Goal: Task Accomplishment & Management: Manage account settings

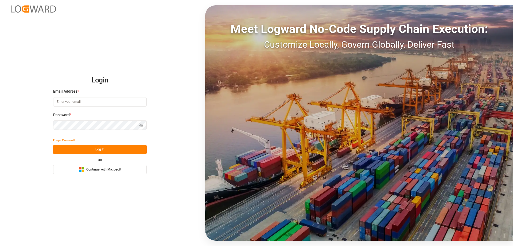
click at [89, 103] on input at bounding box center [100, 101] width 94 height 9
type input "Zachary.Glick@leschaco.com"
click at [138, 125] on button "Show password" at bounding box center [141, 124] width 11 height 9
click at [106, 149] on button "Log In" at bounding box center [100, 149] width 94 height 9
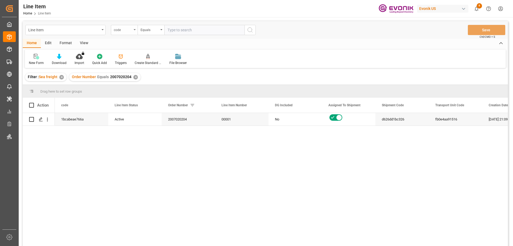
click at [132, 31] on div "code" at bounding box center [124, 30] width 27 height 10
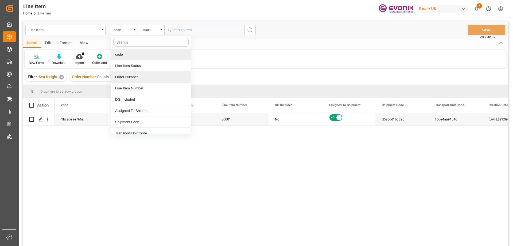
click at [129, 79] on div "Order Number" at bounding box center [151, 76] width 80 height 11
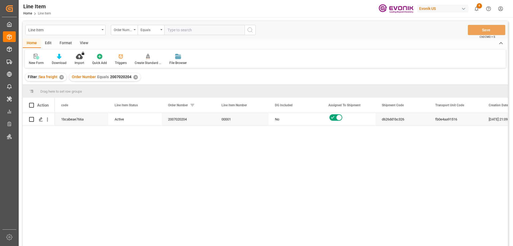
click at [85, 43] on div "View" at bounding box center [84, 43] width 16 height 9
click at [57, 61] on div "Standard Templates" at bounding box center [60, 62] width 27 height 5
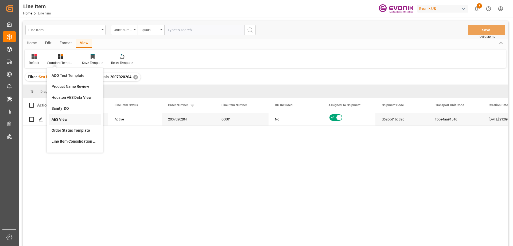
click at [58, 121] on div "AES View" at bounding box center [75, 120] width 47 height 6
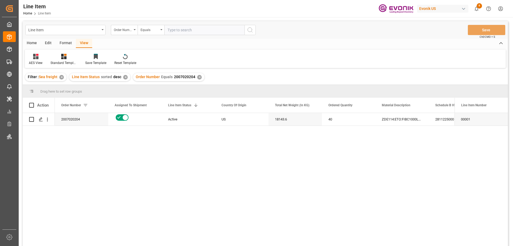
click at [181, 30] on input "text" at bounding box center [204, 30] width 80 height 10
paste input "2007020204"
type input "2007020204"
click at [198, 79] on div "✕" at bounding box center [199, 77] width 5 height 5
click at [183, 123] on div "Active" at bounding box center [188, 119] width 41 height 12
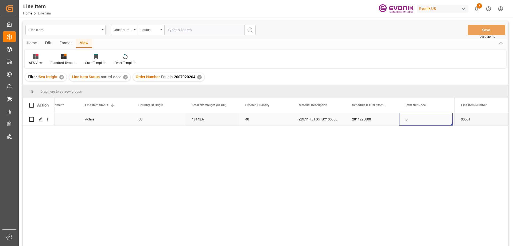
scroll to position [0, 137]
click at [47, 118] on icon "open menu" at bounding box center [48, 120] width 6 height 6
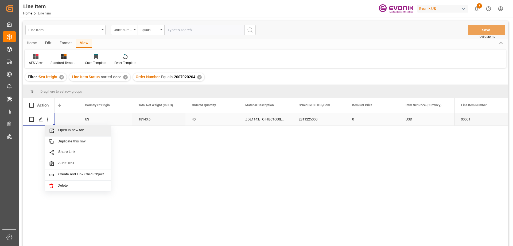
click at [61, 129] on span "Open in new tab" at bounding box center [82, 131] width 49 height 6
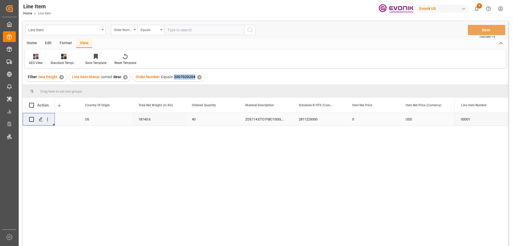
drag, startPoint x: 173, startPoint y: 76, endPoint x: 194, endPoint y: 77, distance: 21.1
click at [194, 77] on div "Order Number Equals 2007020204 ✕" at bounding box center [168, 77] width 71 height 8
copy span "2007020204"
click at [174, 78] on span "2007020204" at bounding box center [184, 77] width 21 height 4
drag, startPoint x: 173, startPoint y: 77, endPoint x: 193, endPoint y: 78, distance: 20.6
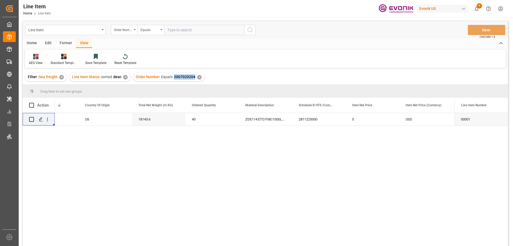
click at [193, 78] on span "2007020204" at bounding box center [184, 77] width 21 height 4
copy span "2007020204"
click at [64, 58] on icon at bounding box center [63, 56] width 5 height 5
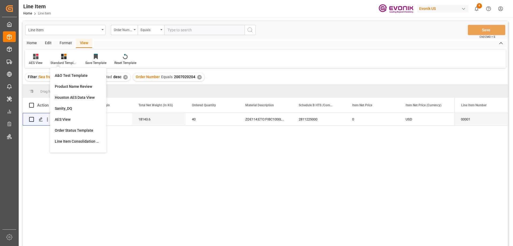
click at [168, 54] on div "AES View Standard Templates A&O Test Template Product Name Review Houston AES D…" at bounding box center [265, 58] width 481 height 18
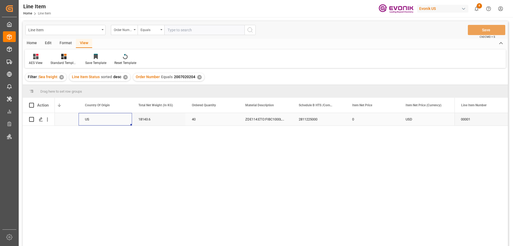
click at [82, 121] on div "US" at bounding box center [105, 119] width 53 height 13
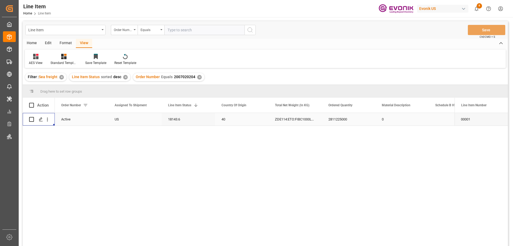
scroll to position [0, 0]
click at [161, 117] on div "Press SPACE to select this row." at bounding box center [134, 119] width 53 height 13
click at [191, 116] on div "Active" at bounding box center [188, 119] width 41 height 12
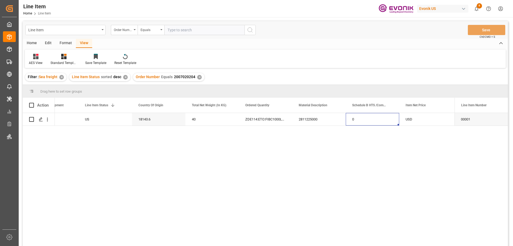
scroll to position [0, 137]
click at [188, 28] on input "text" at bounding box center [204, 30] width 80 height 10
paste input "0046462141"
type input "0046462141"
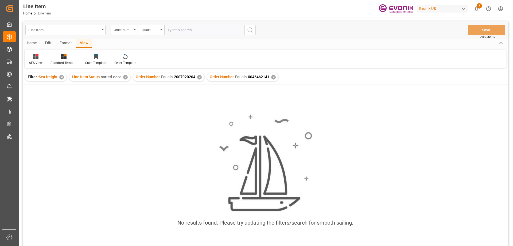
click at [198, 75] on div "✕" at bounding box center [199, 77] width 5 height 5
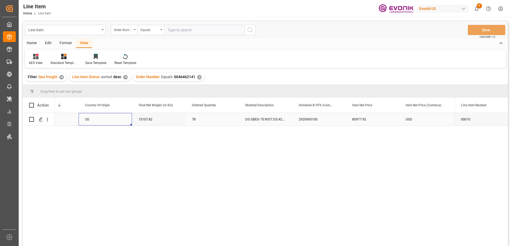
click at [93, 118] on div "US" at bounding box center [105, 119] width 53 height 13
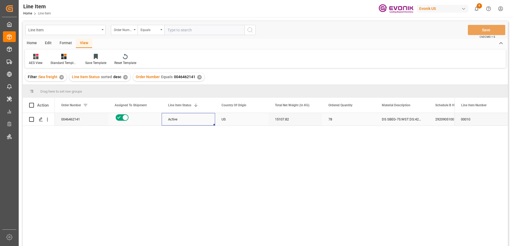
click at [171, 118] on div "Active" at bounding box center [188, 119] width 41 height 12
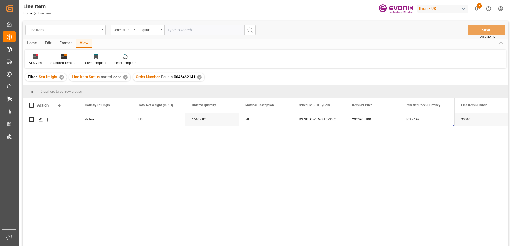
scroll to position [0, 137]
click at [48, 119] on icon "open menu" at bounding box center [48, 120] width 6 height 6
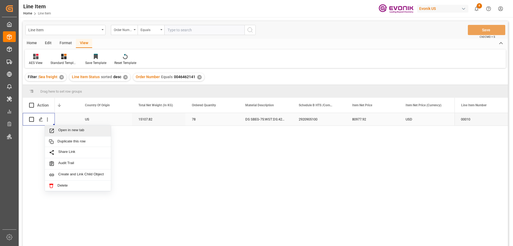
click at [63, 129] on span "Open in new tab" at bounding box center [82, 131] width 49 height 6
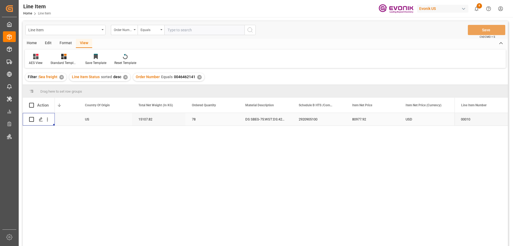
click at [186, 27] on input "text" at bounding box center [204, 30] width 80 height 10
paste input "0046468530"
type input "0046468530"
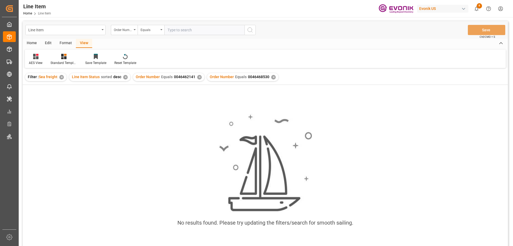
click at [198, 75] on div "✕" at bounding box center [199, 77] width 5 height 5
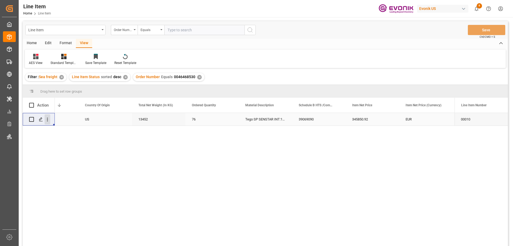
click at [48, 121] on icon "open menu" at bounding box center [48, 120] width 6 height 6
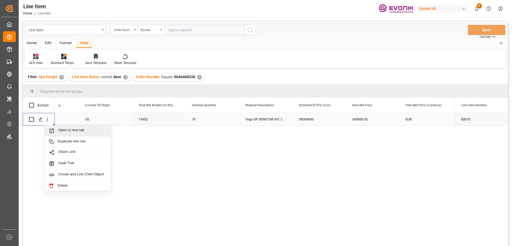
click at [60, 128] on span "Open in new tab" at bounding box center [82, 131] width 49 height 6
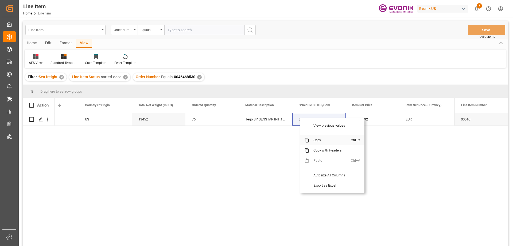
click at [318, 139] on span "Copy" at bounding box center [330, 140] width 42 height 10
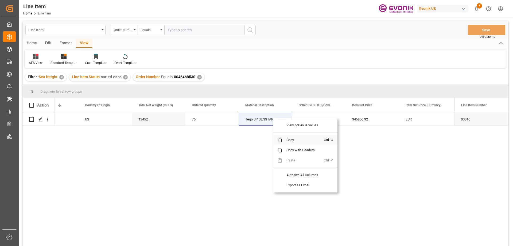
click at [292, 138] on span "Copy" at bounding box center [303, 140] width 42 height 10
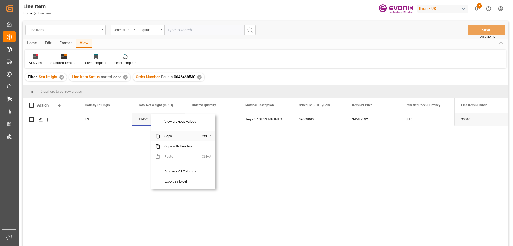
click at [162, 135] on span "Copy" at bounding box center [181, 136] width 42 height 10
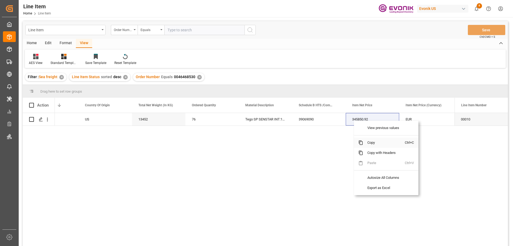
click at [370, 142] on span "Copy" at bounding box center [384, 142] width 42 height 10
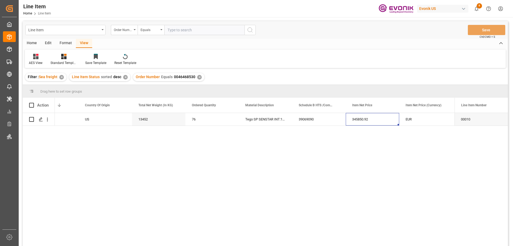
click at [178, 28] on input "text" at bounding box center [204, 30] width 80 height 10
paste input "0046466977"
type input "0046466977"
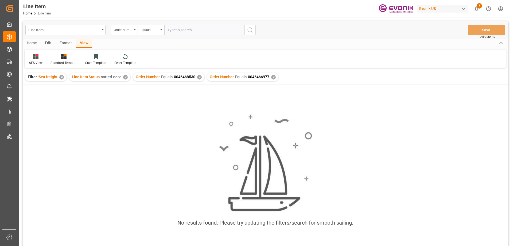
click at [199, 76] on div "✕" at bounding box center [199, 77] width 5 height 5
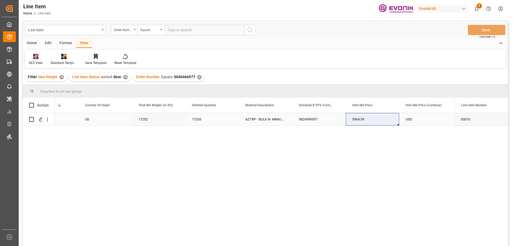
click at [106, 114] on div "US" at bounding box center [105, 119] width 53 height 13
click at [72, 124] on div "US" at bounding box center [51, 119] width 53 height 13
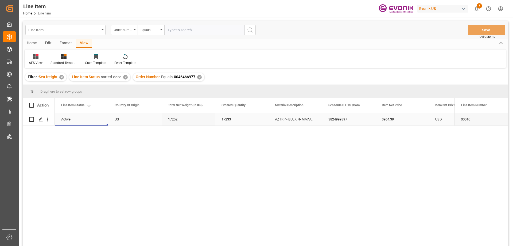
scroll to position [0, 107]
click at [49, 121] on icon "open menu" at bounding box center [48, 120] width 6 height 6
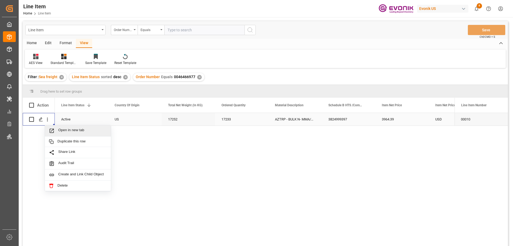
click at [68, 132] on span "Open in new tab" at bounding box center [82, 131] width 49 height 6
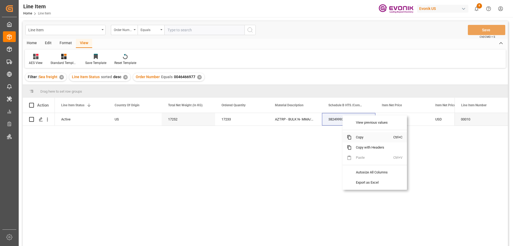
click at [363, 135] on span "Copy" at bounding box center [373, 137] width 42 height 10
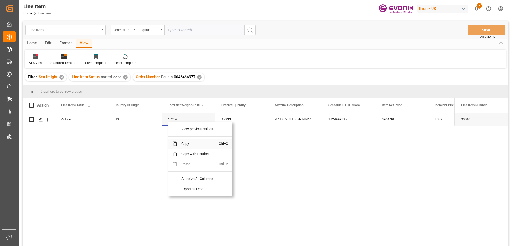
click at [188, 142] on span "Copy" at bounding box center [198, 144] width 42 height 10
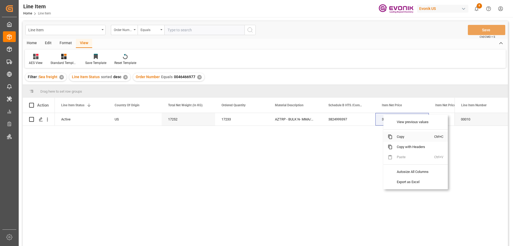
click at [396, 138] on span "Copy" at bounding box center [414, 137] width 42 height 10
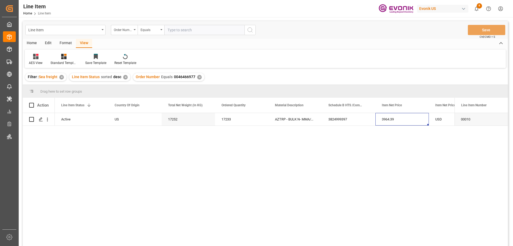
click at [198, 29] on input "text" at bounding box center [204, 30] width 80 height 10
paste input "0046466976"
type input "0046466976"
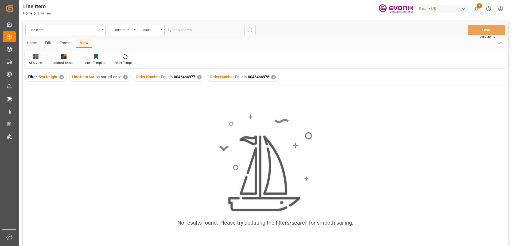
click at [198, 76] on div "✕" at bounding box center [199, 77] width 5 height 5
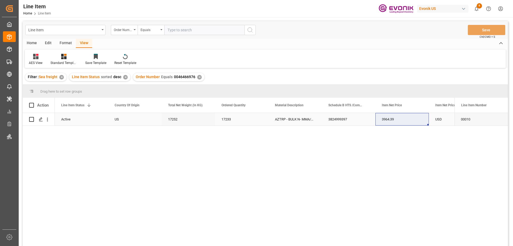
click at [171, 119] on div "17252" at bounding box center [188, 119] width 53 height 13
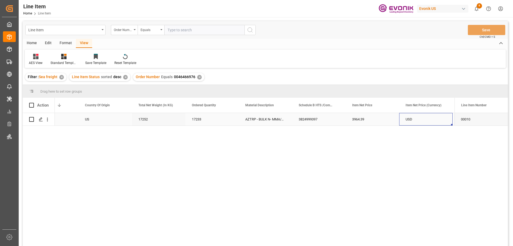
scroll to position [0, 190]
click at [97, 117] on div "17252" at bounding box center [105, 119] width 53 height 13
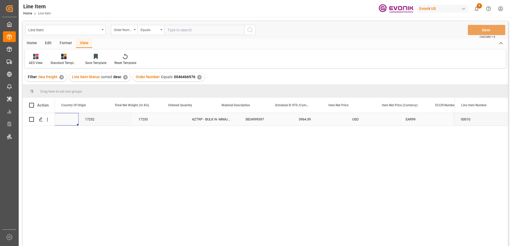
scroll to position [0, 160]
click at [50, 120] on div "Press SPACE to select this row." at bounding box center [48, 119] width 14 height 10
click at [47, 118] on icon "open menu" at bounding box center [48, 120] width 6 height 6
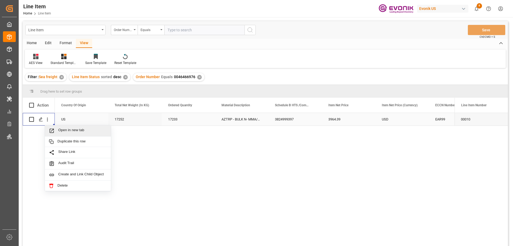
click at [70, 128] on div "Open in new tab" at bounding box center [78, 130] width 66 height 11
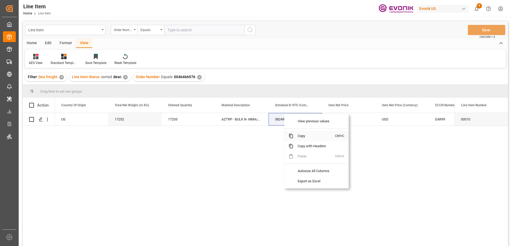
click at [301, 136] on span "Copy" at bounding box center [315, 136] width 42 height 10
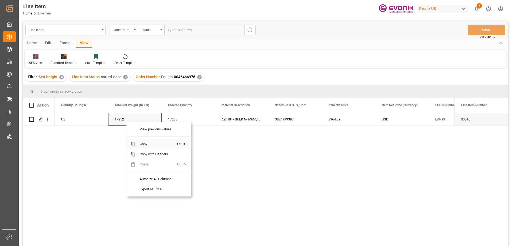
click at [148, 142] on span "Copy" at bounding box center [157, 144] width 42 height 10
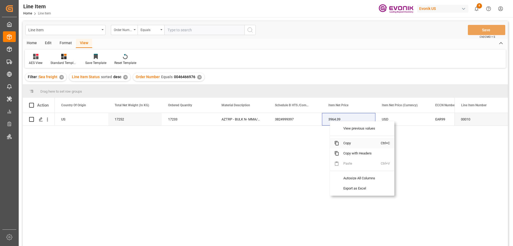
click at [351, 144] on span "Copy" at bounding box center [360, 143] width 42 height 10
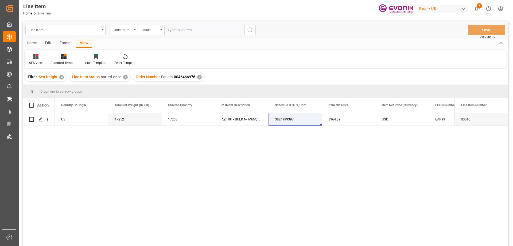
click at [177, 132] on div "Active US 17252 17233 AZTRP - BULK N- MMA/MEOH Wess 3824999397 3964.39 USD EAR99" at bounding box center [255, 181] width 400 height 136
click at [189, 33] on input "text" at bounding box center [204, 30] width 80 height 10
paste input "2007020204"
type input "2007020204"
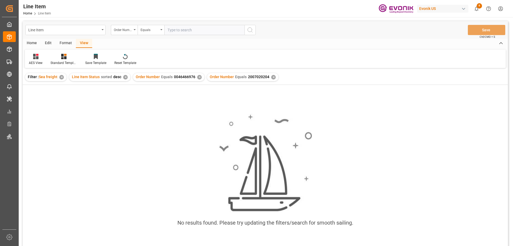
click at [198, 75] on div "✕" at bounding box center [199, 77] width 5 height 5
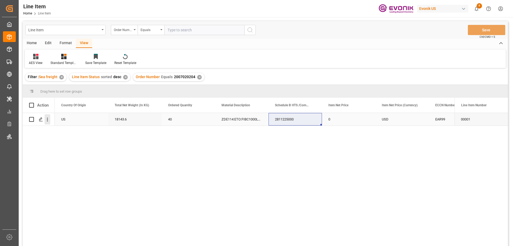
click at [49, 117] on icon "open menu" at bounding box center [48, 120] width 6 height 6
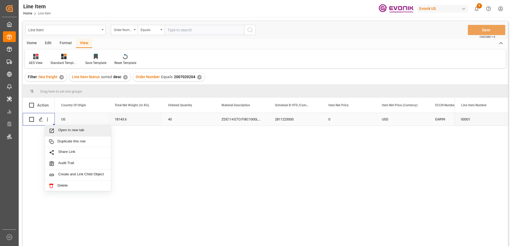
click at [61, 128] on span "Open in new tab" at bounding box center [82, 131] width 49 height 6
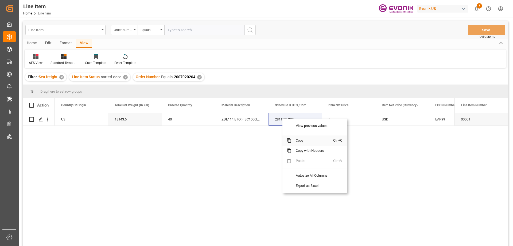
click at [299, 142] on span "Copy" at bounding box center [313, 140] width 42 height 10
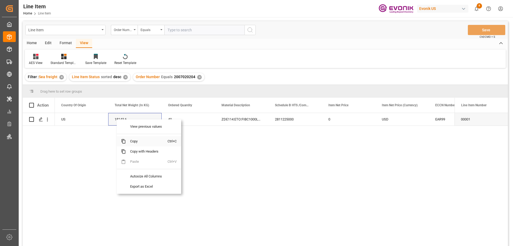
click at [146, 142] on span "Copy" at bounding box center [147, 141] width 42 height 10
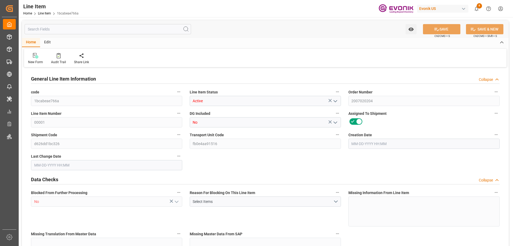
type input "20"
type input "18250"
type input "18143.6"
type input "54.568"
type input "40"
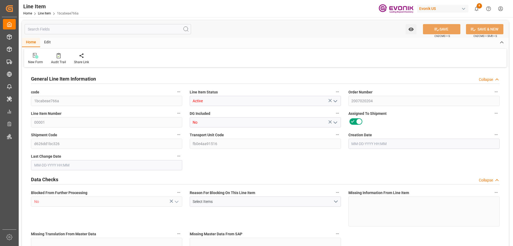
type input "0"
type input "40"
type input "18250"
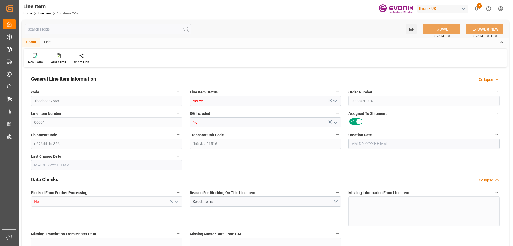
type input "18568"
type input "18143.6"
type input "54.568"
type input "54568.04"
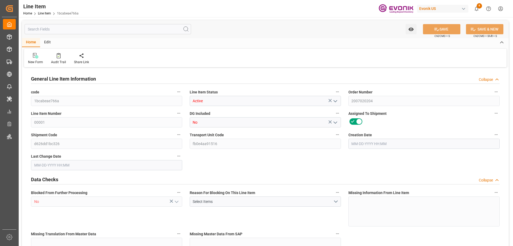
type input "0"
type input "05-23-2025 21:09"
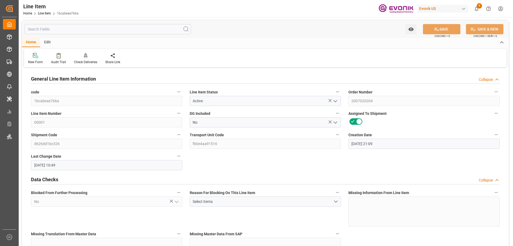
type input "07-30-2025 10:49"
type input "09-24-2025"
type input "09-02-2025"
type input "08-25-2025"
click at [129, 32] on input "text" at bounding box center [108, 29] width 167 height 10
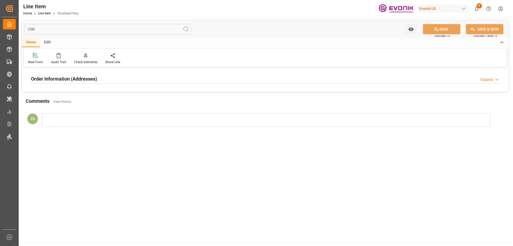
type input "CSR"
click at [97, 76] on h2 "Order Information (Addresses)" at bounding box center [64, 78] width 66 height 7
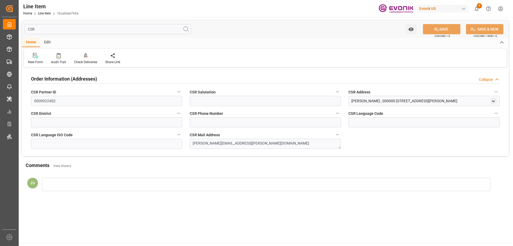
click at [82, 31] on input "CSR" at bounding box center [108, 29] width 167 height 10
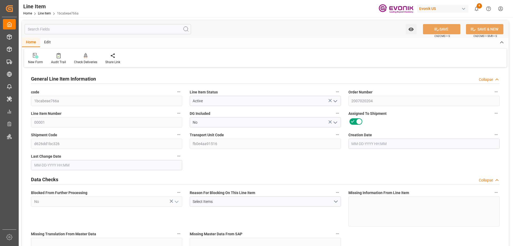
type input "20"
type input "18250"
type input "18143.6"
type input "54.568"
type input "40"
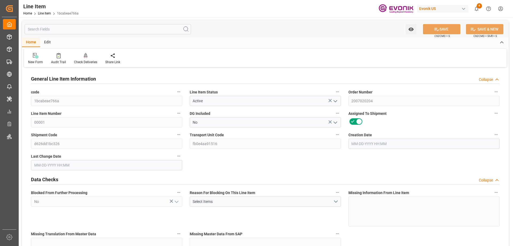
type input "0"
type input "40"
type input "18250"
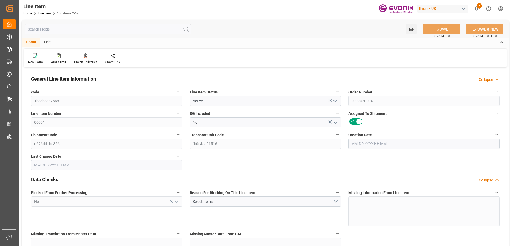
type input "18568"
type input "18143.6"
type input "54.568"
type input "54568.04"
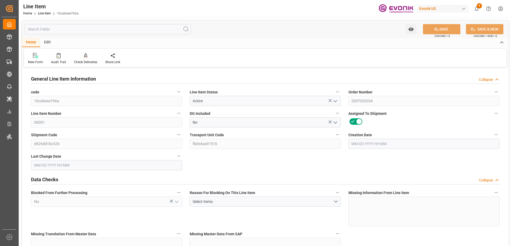
type input "0"
type input "05-23-2025 21:09"
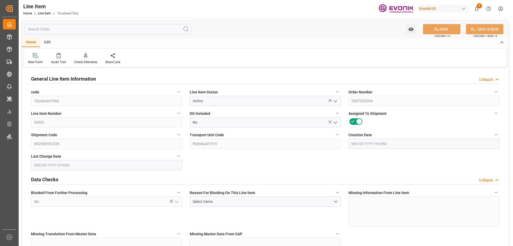
type input "07-30-2025 10:49"
type input "09-24-2025"
type input "09-02-2025"
type input "08-25-2025"
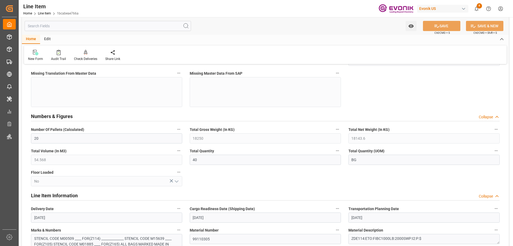
scroll to position [107, 0]
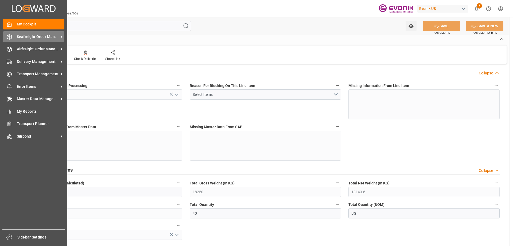
click at [34, 38] on span "Seafreight Order Management" at bounding box center [38, 37] width 42 height 6
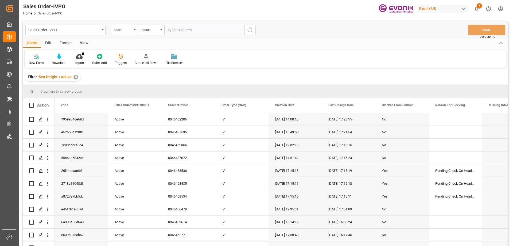
click at [135, 29] on icon "open menu" at bounding box center [135, 29] width 2 height 1
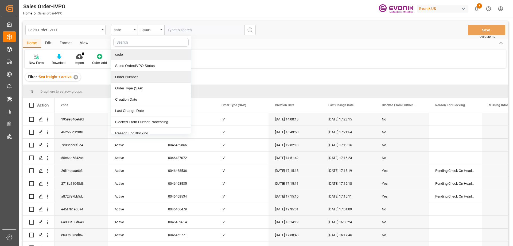
click at [125, 78] on div "Order Number" at bounding box center [151, 76] width 80 height 11
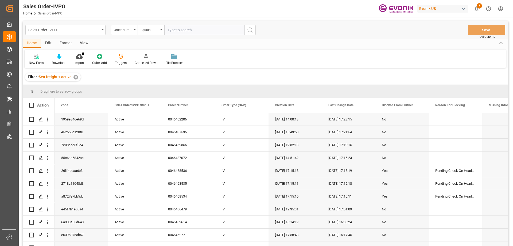
click at [196, 24] on div "Sales Order-IVPO Order Number Equals Save Ctrl/CMD + S" at bounding box center [266, 30] width 486 height 18
click at [196, 29] on input "text" at bounding box center [204, 30] width 80 height 10
paste input "2007020204"
type input "2007020204"
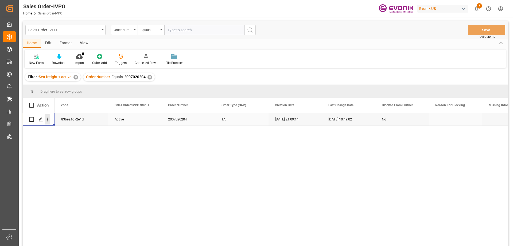
click at [47, 121] on icon "open menu" at bounding box center [48, 120] width 6 height 6
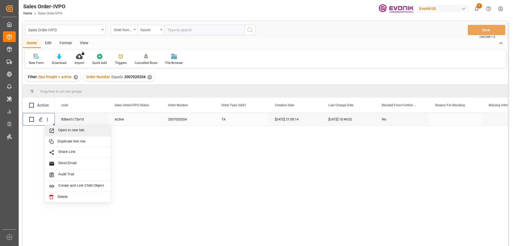
click at [66, 133] on span "Open in new tab" at bounding box center [82, 131] width 49 height 6
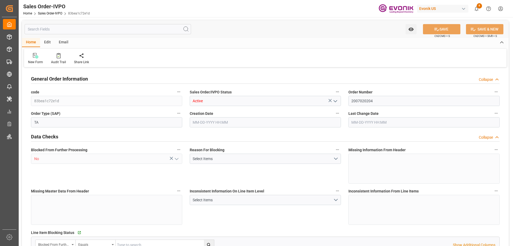
type input "COCTG"
type input "0"
type input "1"
type input "2"
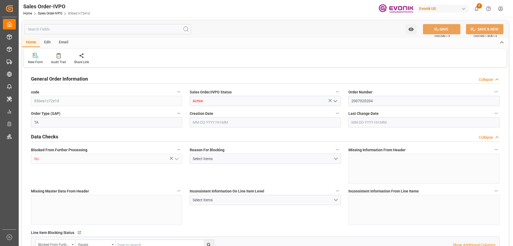
type input "18568"
type input "109.136"
type input "19000"
type input "60"
type input "[DATE] 21:09"
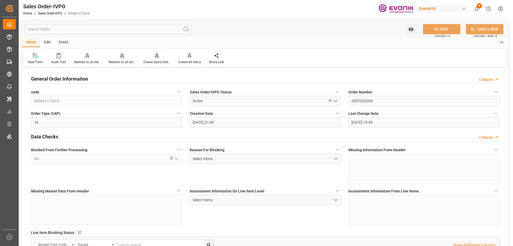
type input "[DATE] 10:49"
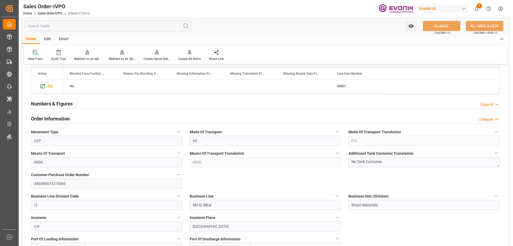
scroll to position [348, 0]
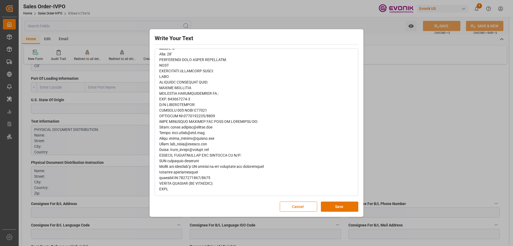
scroll to position [214, 0]
click at [374, 39] on div "Write Your Text Normal 14 Font Cancel Save" at bounding box center [256, 123] width 513 height 246
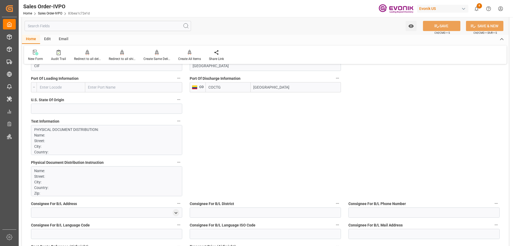
scroll to position [481, 0]
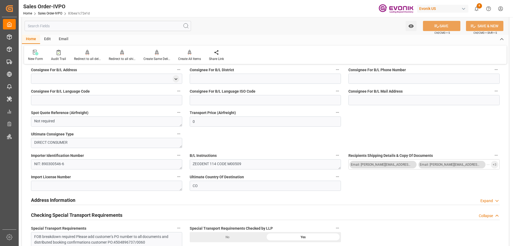
click at [118, 28] on input "text" at bounding box center [108, 26] width 167 height 10
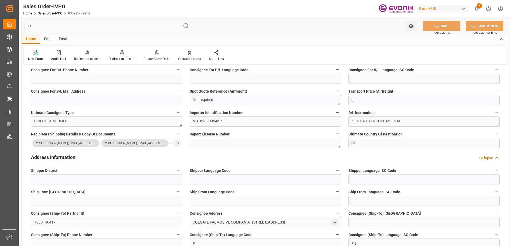
scroll to position [0, 0]
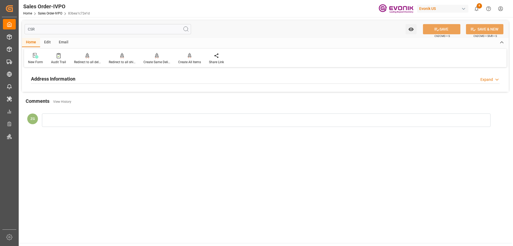
type input "CSR"
click at [69, 82] on h2 "Address Information" at bounding box center [53, 78] width 44 height 7
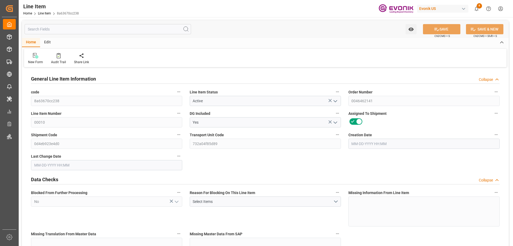
type input "20"
type input "16310.58"
type input "15107.82"
type input "25.557"
type input "78"
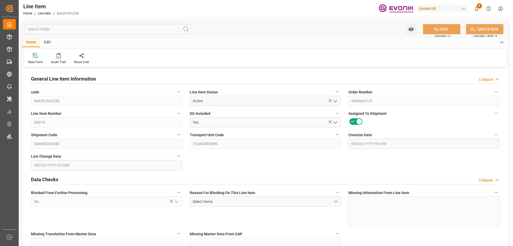
type input "80977.92"
type input "78"
type input "16310.58"
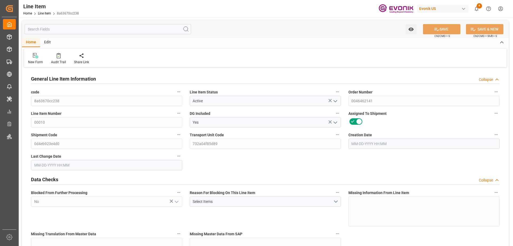
type input "16810.58"
type input "15107.82"
type input "25.557"
type input "25557.012"
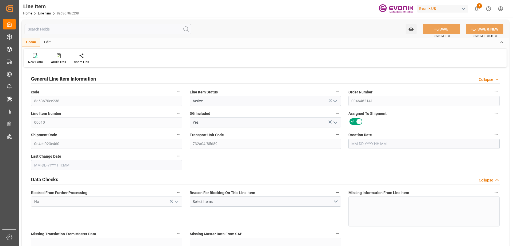
type input "78"
type input "16310.58"
type input "15107.82"
type input "25.557"
type input "[DATE] 16:30"
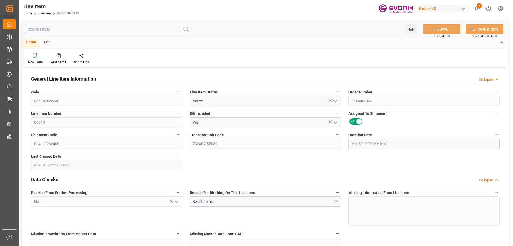
type input "[DATE] 16:49"
type input "[DATE]"
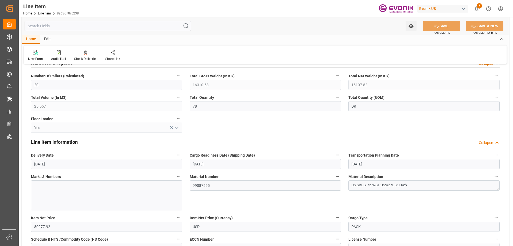
scroll to position [321, 0]
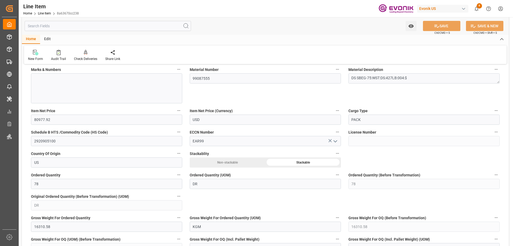
click at [62, 26] on input "text" at bounding box center [108, 26] width 167 height 10
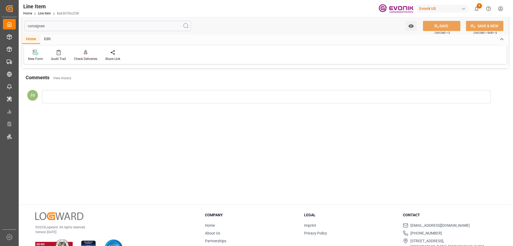
scroll to position [0, 0]
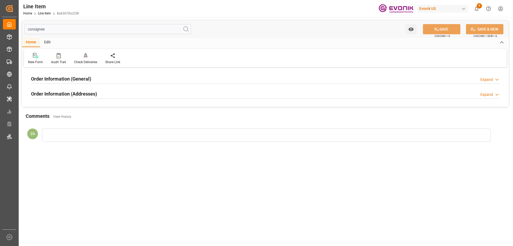
type input "consignee"
click at [59, 91] on h2 "Order Information (Addresses)" at bounding box center [64, 93] width 66 height 7
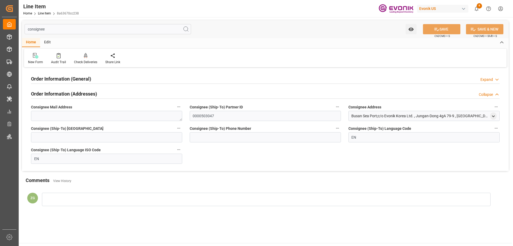
click at [55, 75] on h2 "Order Information (General)" at bounding box center [61, 78] width 60 height 7
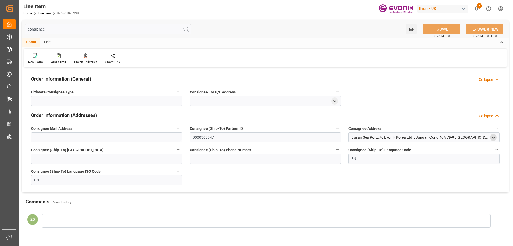
click at [494, 138] on polyline "open menu" at bounding box center [494, 137] width 2 height 1
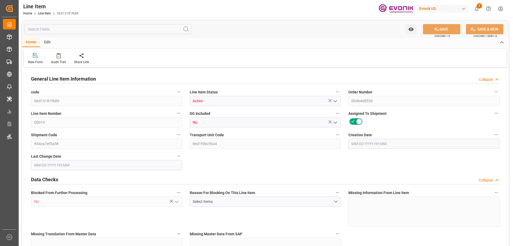
type input "19"
type input "14744"
type input "13452"
type input "21.9515"
type input "76"
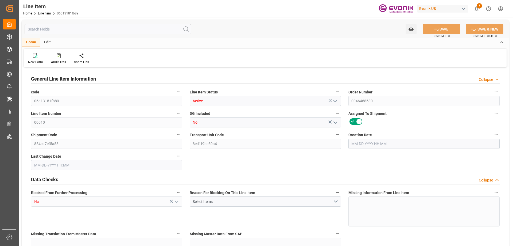
type input "345850.92"
type input "76"
type input "14744"
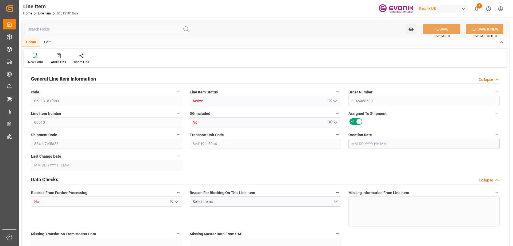
type input "15124"
type input "13452"
type input "21.9515"
type input "21951.536"
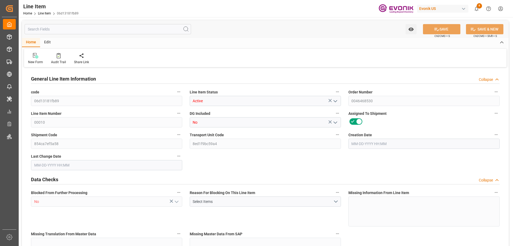
type input "0"
type input "08-19-2025 19:01"
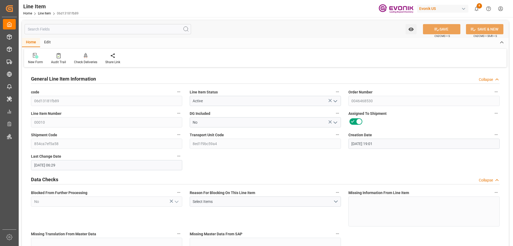
type input "08-20-2025 06:29"
type input "10-03-2025"
type input "09-03-2025"
type input "08-26-2025"
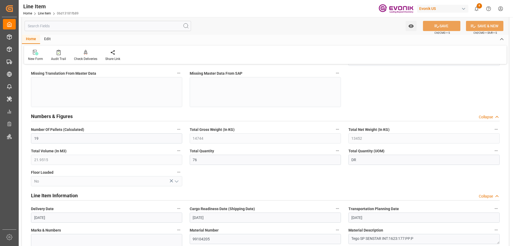
scroll to position [267, 0]
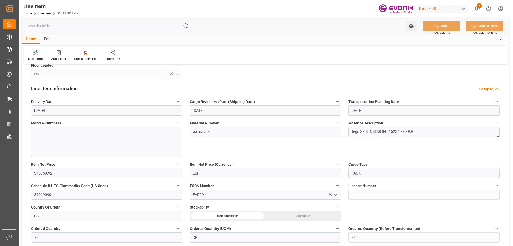
click at [109, 21] on input "text" at bounding box center [108, 26] width 167 height 10
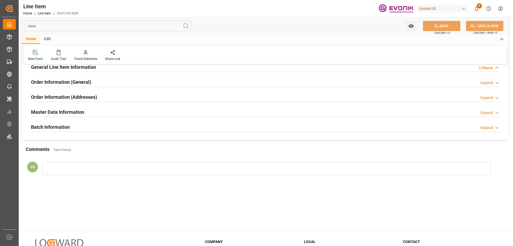
scroll to position [0, 0]
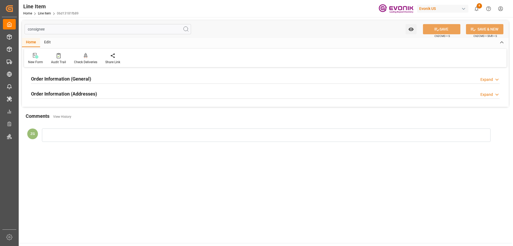
type input "consignee"
click at [70, 97] on h2 "Order Information (Addresses)" at bounding box center [64, 93] width 66 height 7
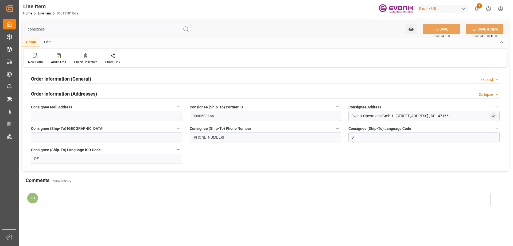
click at [71, 81] on h2 "Order Information (General)" at bounding box center [61, 78] width 60 height 7
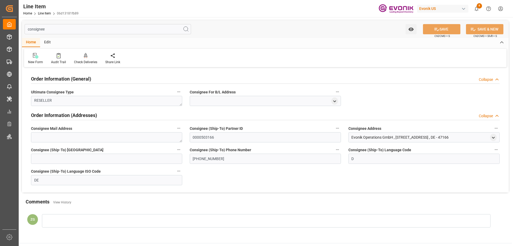
click at [509, 138] on div "consignee Watch Option SAVE Ctrl/CMD + S SAVE & NEW Ctrl/CMD + Shift + S Home E…" at bounding box center [266, 128] width 494 height 222
click at [493, 137] on polyline "open menu" at bounding box center [494, 137] width 2 height 1
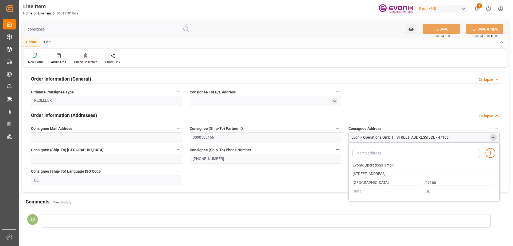
drag, startPoint x: 354, startPoint y: 165, endPoint x: 396, endPoint y: 165, distance: 42.5
click at [396, 165] on input "Evonik Operations GmbH" at bounding box center [423, 165] width 140 height 6
click at [429, 182] on input "47166" at bounding box center [459, 183] width 67 height 6
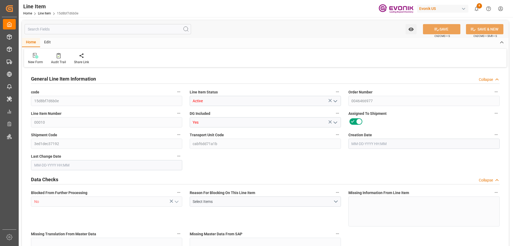
type input "0"
type input "17252"
type input "0"
type input "17233"
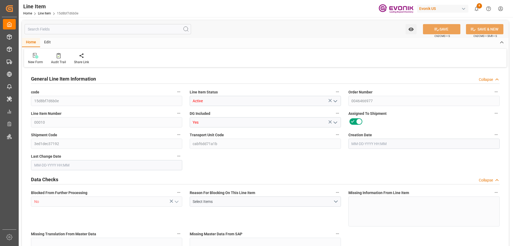
type input "3964.39"
type input "17233"
type input "38000"
type input "17252"
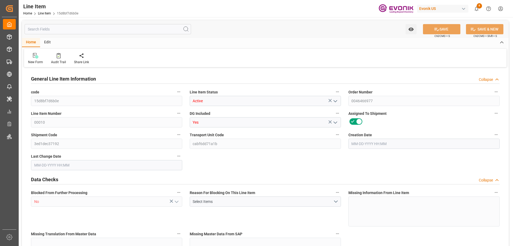
type input "17252"
type input "0"
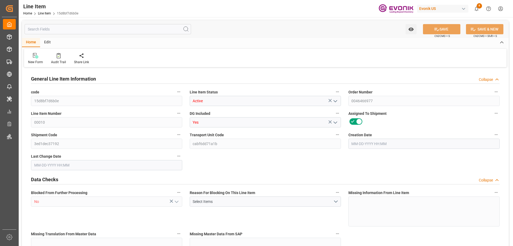
type input "17236.496"
type input "17252"
type input "0"
type input "[DATE] 19:54"
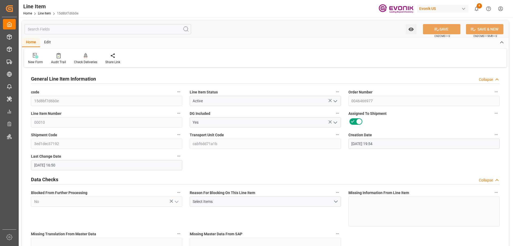
type input "[DATE] 16:50"
type input "[DATE]"
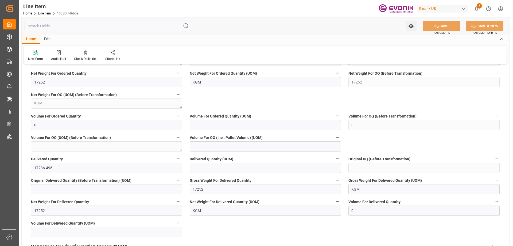
scroll to position [642, 0]
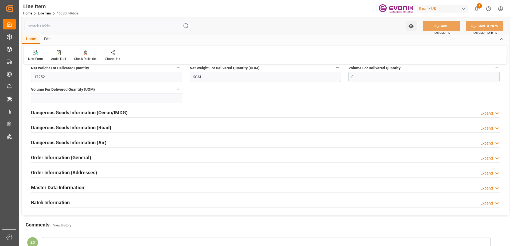
click at [76, 32] on div "Watch Option SAVE Ctrl/CMD + S SAVE & NEW Ctrl/CMD + Shift + S" at bounding box center [265, 26] width 487 height 18
click at [74, 28] on input "text" at bounding box center [108, 26] width 167 height 10
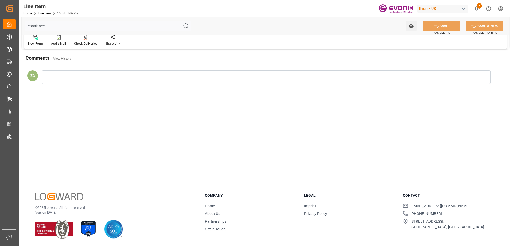
scroll to position [0, 0]
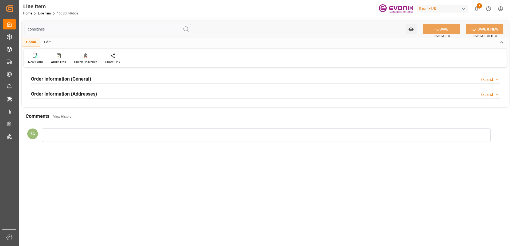
type input "consignee"
click at [67, 89] on div "Order Information (Addresses)" at bounding box center [64, 93] width 66 height 10
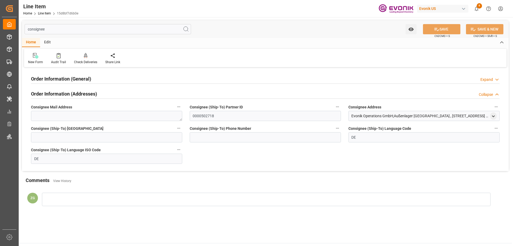
click at [65, 75] on h2 "Order Information (General)" at bounding box center [61, 78] width 60 height 7
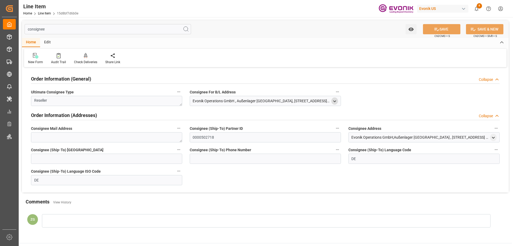
click at [336, 102] on icon "open menu" at bounding box center [335, 101] width 5 height 5
click at [493, 140] on icon "open menu" at bounding box center [494, 137] width 5 height 5
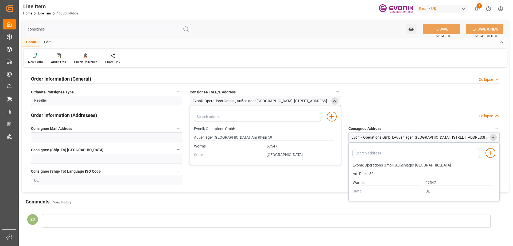
drag, startPoint x: 194, startPoint y: 128, endPoint x: 236, endPoint y: 128, distance: 42.3
click at [236, 128] on div "Evonik Operations GmbH" at bounding box center [263, 128] width 145 height 9
drag, startPoint x: 236, startPoint y: 128, endPoint x: 193, endPoint y: 127, distance: 42.8
click at [193, 127] on div "Evonik Operations GmbH" at bounding box center [263, 128] width 145 height 9
click at [214, 158] on input "text" at bounding box center [227, 155] width 67 height 6
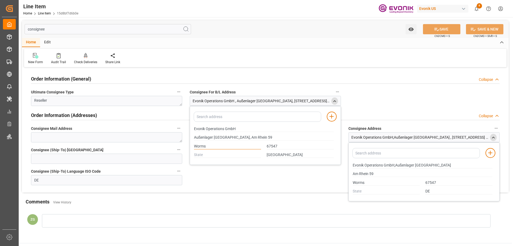
click at [207, 147] on input "Worms" at bounding box center [227, 146] width 67 height 6
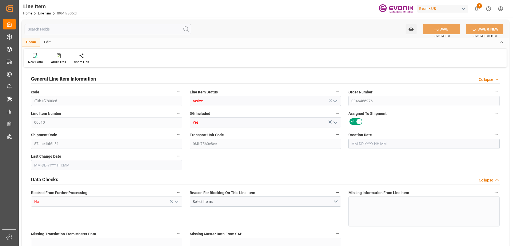
type input "0"
type input "17252"
type input "0"
type input "17233"
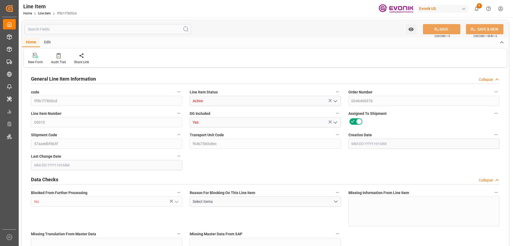
type input "3964.39"
type input "17233"
type input "38000"
type input "17252"
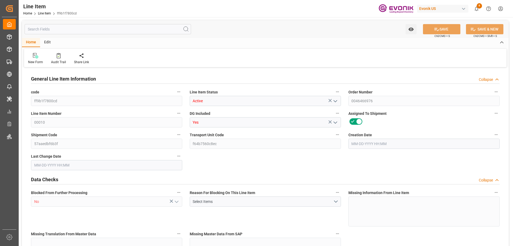
type input "17252"
type input "0"
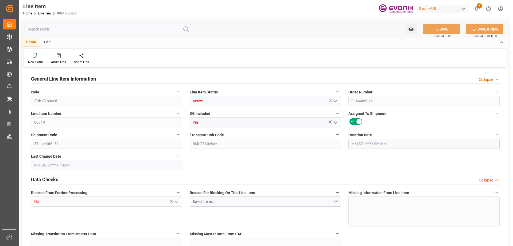
type input "17236.496"
type input "17252"
type input "0"
type input "08-05-2025 19:52"
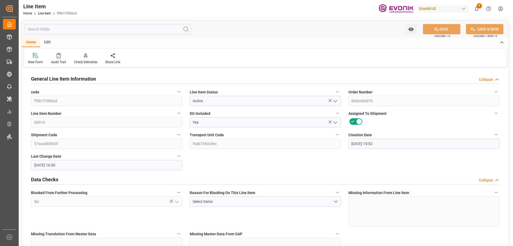
type input "08-18-2025 16:50"
type input "10-20-2025"
type input "09-05-2025"
type input "08-31-2025"
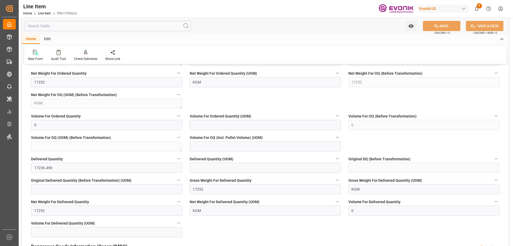
scroll to position [615, 0]
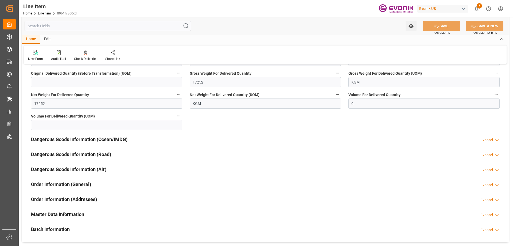
click at [69, 26] on input "text" at bounding box center [108, 26] width 167 height 10
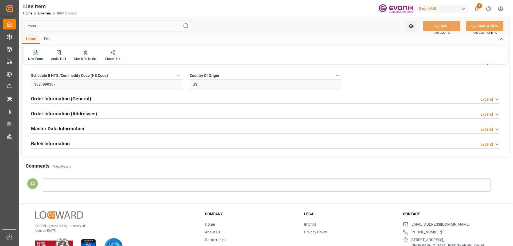
scroll to position [0, 0]
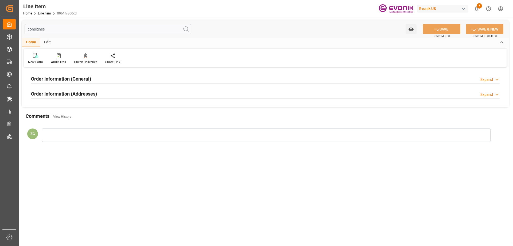
type input "consignee"
click at [93, 91] on h2 "Order Information (Addresses)" at bounding box center [64, 93] width 66 height 7
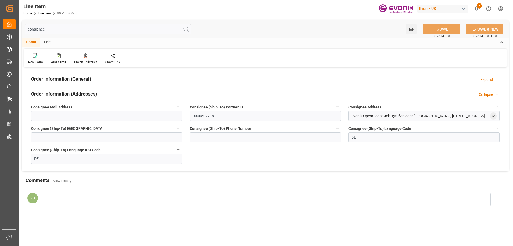
click at [89, 80] on h2 "Order Information (General)" at bounding box center [61, 78] width 60 height 7
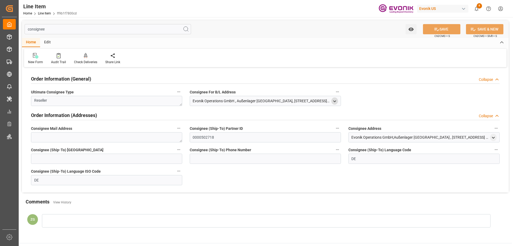
click at [337, 102] on icon "open menu" at bounding box center [335, 101] width 5 height 5
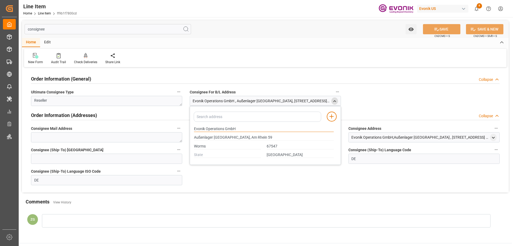
drag, startPoint x: 195, startPoint y: 128, endPoint x: 235, endPoint y: 128, distance: 40.4
click at [235, 128] on input "Evonik Operations GmbH" at bounding box center [264, 129] width 140 height 6
click at [234, 147] on input "Worms" at bounding box center [227, 146] width 67 height 6
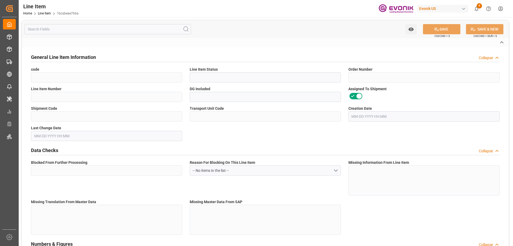
type input "1bcabeae766a"
type input "Active"
type input "2007020204"
type input "00001"
type input "No"
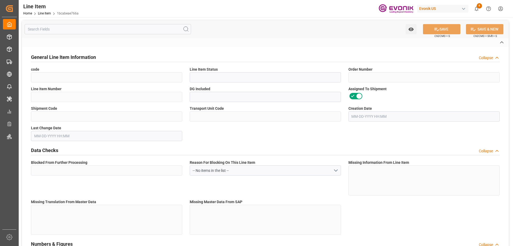
type input "d626dd1bc326"
type input "fb0e4aa91516"
type input "No"
type input "BG"
type input "No"
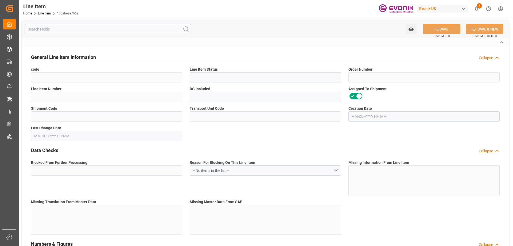
type input "99110305"
type textarea "ZDE114:ETO:FIBC1000LB:2000SWP:I2:P:$"
type input "USD"
type input "PACK"
type input "2811225000"
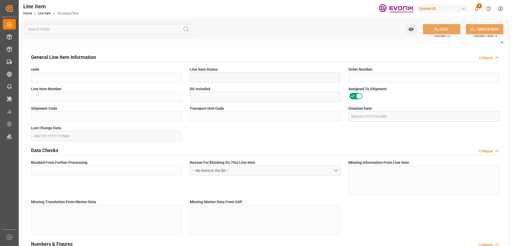
type input "EAR99"
type input "US"
type input "BG"
type input "43"
type input "KGM"
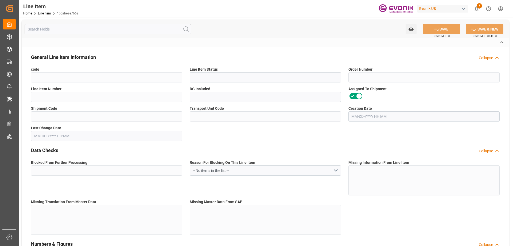
type textarea "KGM"
type input "KGM"
type textarea "KGM"
type input "M3"
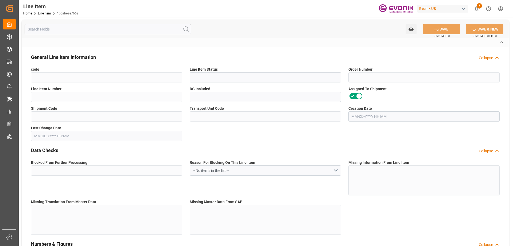
type textarea "DMQ"
type input "M3"
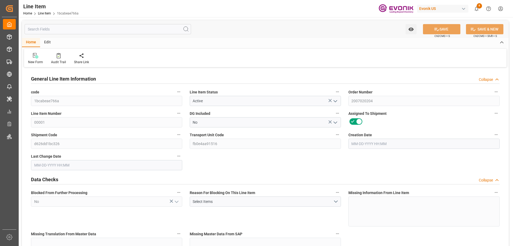
type input "20"
type input "18250"
type input "18143.6"
type input "54.568"
type input "40"
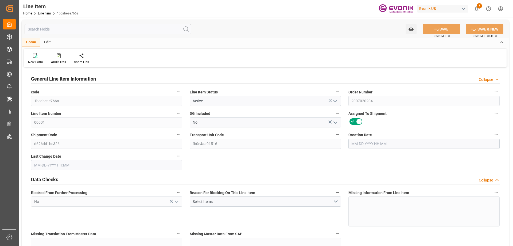
type input "0"
type input "40"
type input "18250"
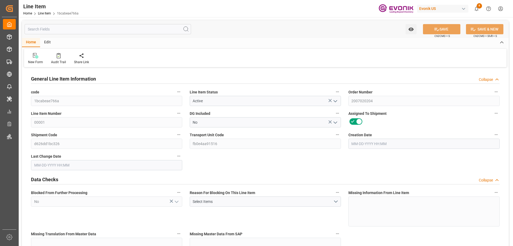
type input "18568"
type input "18143.6"
type input "54.568"
type input "54568.04"
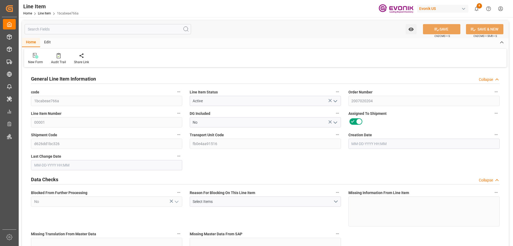
type input "0"
type input "[DATE] 21:09"
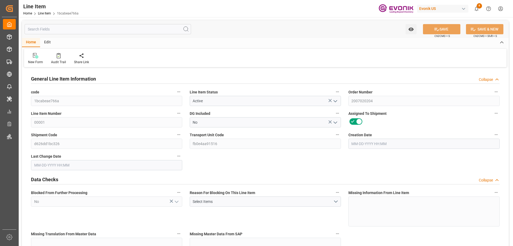
type input "[DATE] 10:49"
type input "[DATE]"
click at [88, 33] on input "text" at bounding box center [108, 29] width 167 height 10
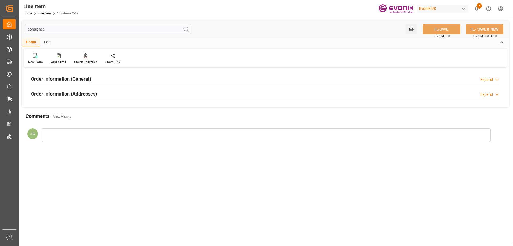
type input "consignee"
click at [85, 98] on div at bounding box center [265, 98] width 469 height 0
click at [85, 94] on h2 "Order Information (Addresses)" at bounding box center [64, 93] width 66 height 7
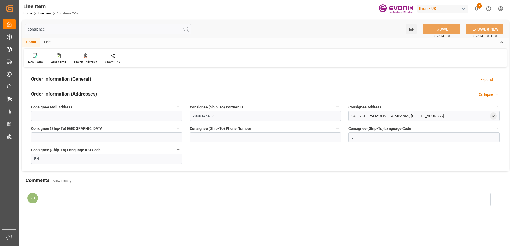
click at [80, 75] on h2 "Order Information (General)" at bounding box center [61, 78] width 60 height 7
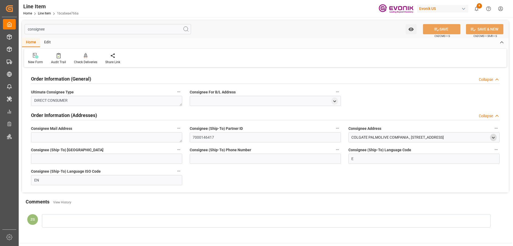
click at [494, 137] on icon "open menu" at bounding box center [494, 137] width 5 height 5
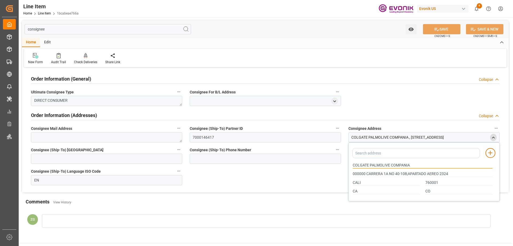
drag, startPoint x: 354, startPoint y: 166, endPoint x: 390, endPoint y: 165, distance: 36.4
click at [390, 165] on input "COLGATE PALMOLIVE COMPANIA" at bounding box center [423, 165] width 140 height 6
